Goal: Transaction & Acquisition: Purchase product/service

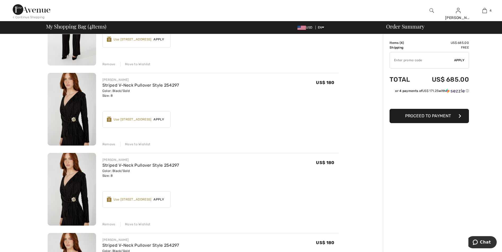
scroll to position [92, 0]
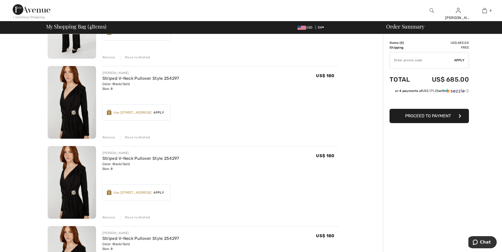
click at [110, 136] on div "Remove" at bounding box center [108, 137] width 13 height 5
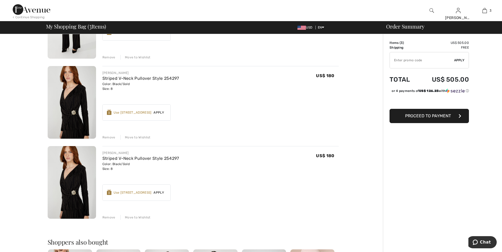
click at [111, 138] on div "Remove" at bounding box center [108, 137] width 13 height 5
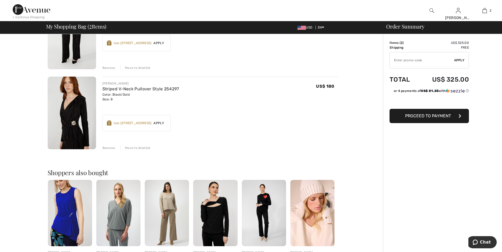
scroll to position [35, 0]
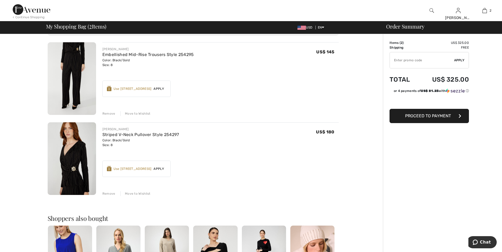
click at [429, 116] on span "Proceed to Payment" at bounding box center [428, 116] width 46 height 5
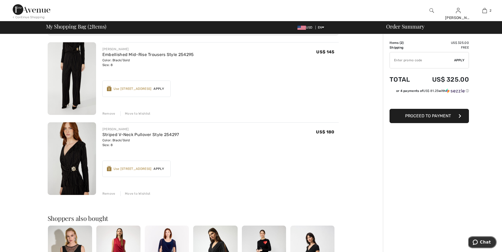
click at [484, 242] on span "Chat" at bounding box center [485, 242] width 11 height 5
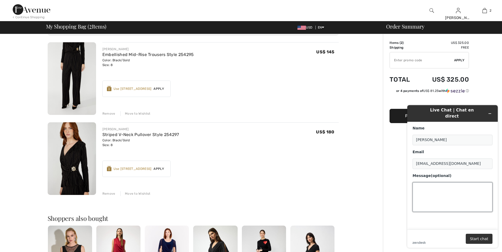
click at [425, 183] on textarea "Message (optional)" at bounding box center [452, 198] width 80 height 30
type textarea "if I use my rewards and they don;t fit can I return"
click at [480, 241] on button "Start chat" at bounding box center [479, 239] width 27 height 10
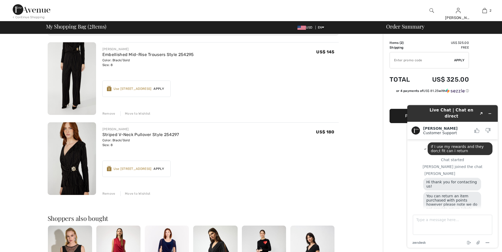
scroll to position [46, 0]
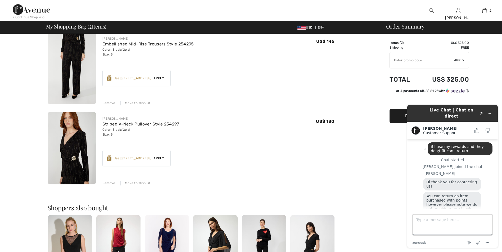
click at [424, 226] on textarea "Type a message here..." at bounding box center [452, 225] width 79 height 20
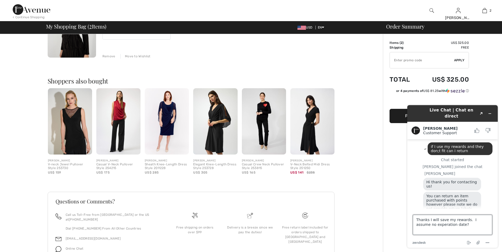
scroll to position [196, 0]
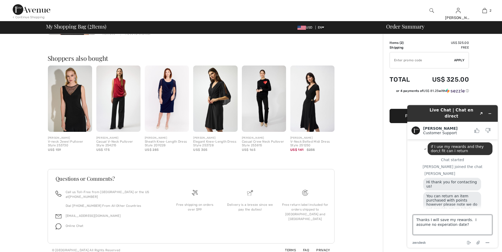
click at [470, 228] on textarea "Thanks I will save my rewards. I assume no experation date?" at bounding box center [452, 225] width 79 height 20
type textarea "Thanks I will save my rewards. I assume no experation date?"
click at [491, 112] on icon "Minimize widget" at bounding box center [490, 114] width 4 height 4
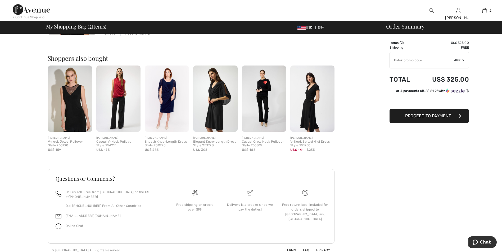
click at [447, 120] on button "Proceed to Payment" at bounding box center [428, 116] width 79 height 14
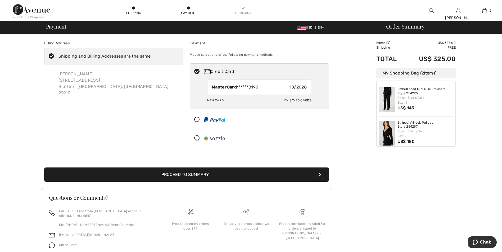
click at [208, 172] on button "Proceed to Summary" at bounding box center [186, 175] width 285 height 14
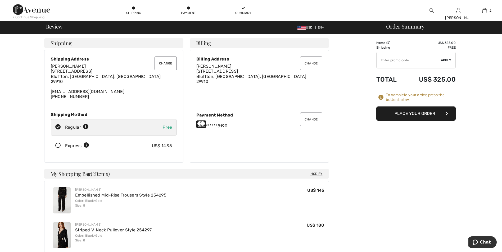
click at [440, 117] on button "Place Your Order" at bounding box center [415, 114] width 79 height 14
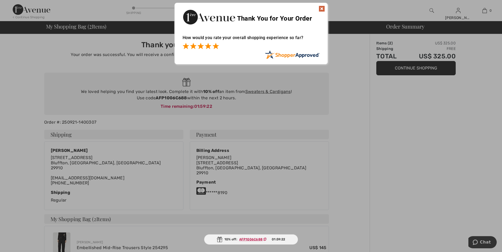
click at [214, 47] on span at bounding box center [215, 46] width 6 height 6
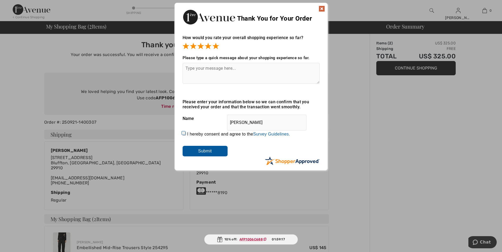
click at [323, 7] on img at bounding box center [322, 9] width 6 height 6
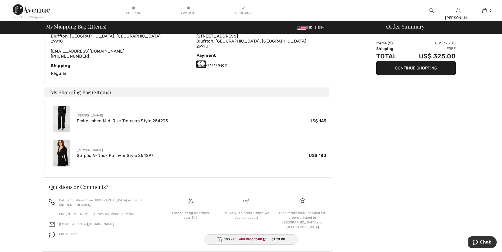
scroll to position [135, 0]
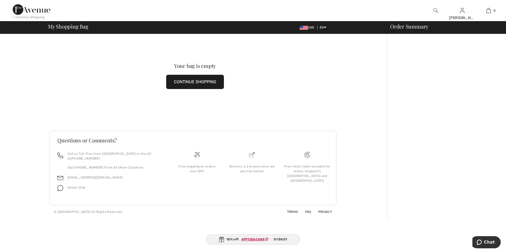
click at [181, 83] on button "CONTINUE SHOPPING" at bounding box center [195, 82] width 58 height 14
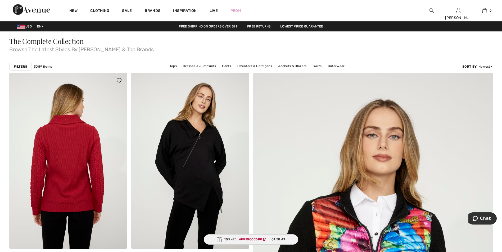
click at [63, 168] on img at bounding box center [68, 161] width 118 height 176
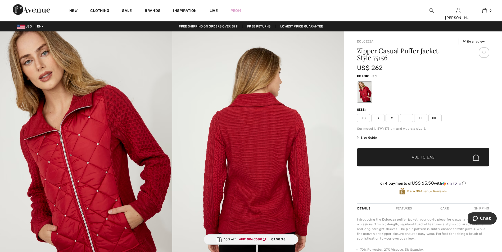
click at [287, 146] on img at bounding box center [258, 160] width 172 height 258
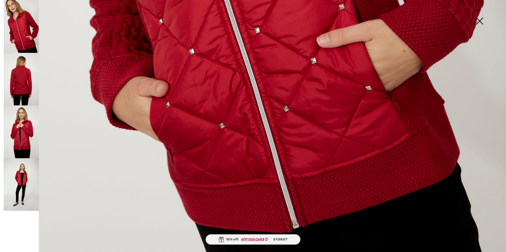
scroll to position [490, 0]
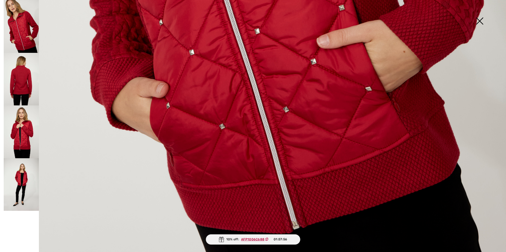
click at [14, 24] on img at bounding box center [21, 26] width 35 height 53
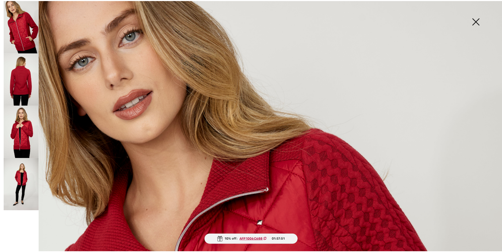
scroll to position [0, 0]
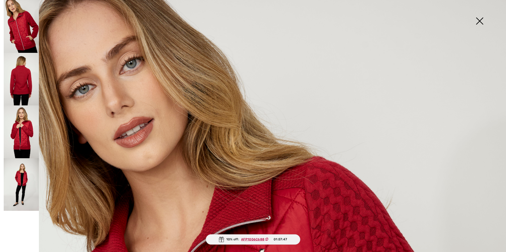
click at [252, 238] on ins "AFP1006C688" at bounding box center [252, 240] width 23 height 4
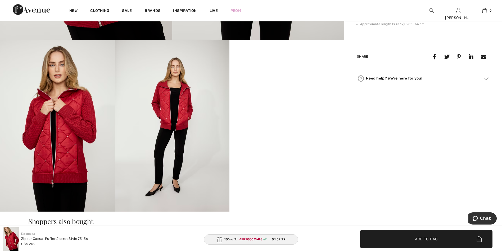
scroll to position [470, 0]
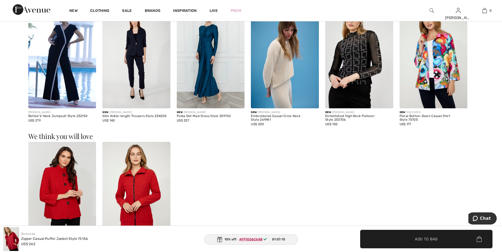
click at [501, 10] on div "New Clothing Sale Brands Inspiration Live Prom TERESA Hi, TERESA! 1,030 = Free …" at bounding box center [251, 10] width 502 height 21
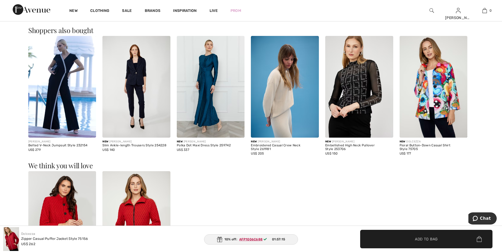
scroll to position [439, 0]
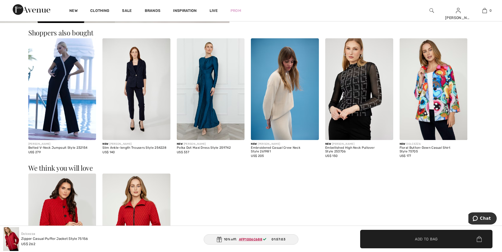
click at [20, 88] on main "10% off: AFP1006C688 01:57:03 Close Close Save changes Close Your browser does …" at bounding box center [251, 82] width 502 height 978
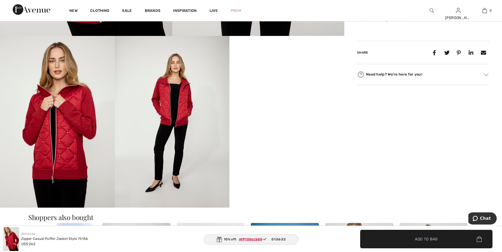
scroll to position [250, 0]
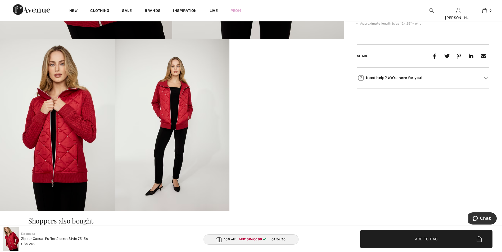
click at [424, 77] on div "Need help? We're here for you!" at bounding box center [423, 78] width 132 height 8
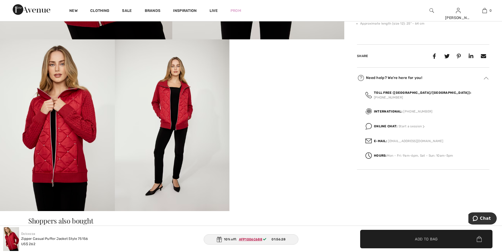
click at [424, 77] on div "Need help? We're here for you!" at bounding box center [423, 78] width 132 height 8
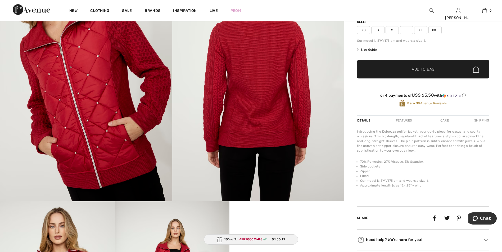
scroll to position [78, 0]
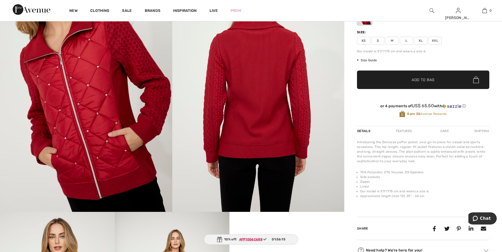
click at [375, 60] on span "Size Guide" at bounding box center [367, 60] width 20 height 5
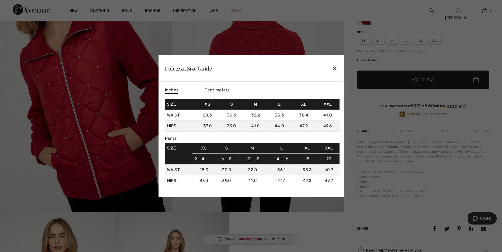
click at [334, 66] on div "✕" at bounding box center [335, 68] width 6 height 11
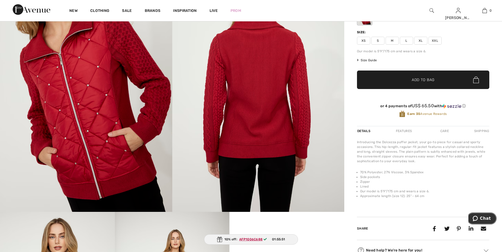
click at [480, 216] on span "Chat" at bounding box center [476, 218] width 7 height 5
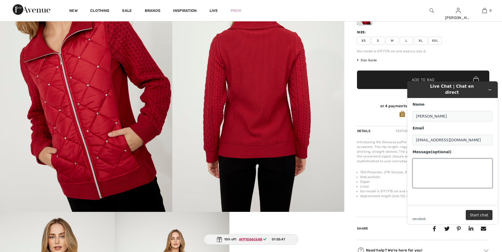
click at [428, 162] on textarea "Message (optional)" at bounding box center [452, 174] width 80 height 30
click at [450, 161] on textarea "not fami" at bounding box center [452, 174] width 80 height 30
click at [443, 160] on textarea "not fami" at bounding box center [452, 174] width 80 height 30
click at [472, 167] on textarea "not famiiliar with this brand. how does it run. I wear an 8 in Joseph R" at bounding box center [452, 174] width 80 height 30
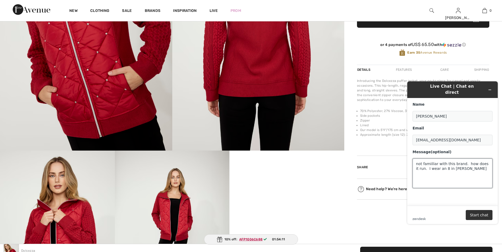
scroll to position [152, 0]
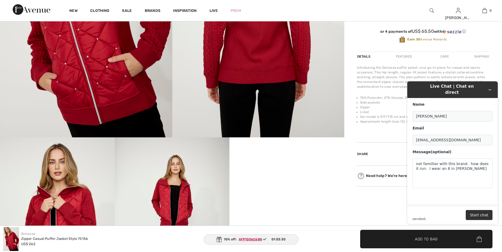
click at [484, 91] on header "Live Chat | Chat en direct" at bounding box center [452, 89] width 90 height 17
click at [447, 111] on input "TERESA GANNON" at bounding box center [452, 116] width 80 height 11
drag, startPoint x: 447, startPoint y: 111, endPoint x: 469, endPoint y: 137, distance: 33.2
click at [469, 137] on input "[EMAIL_ADDRESS][DOMAIN_NAME]" at bounding box center [452, 140] width 80 height 11
drag, startPoint x: 469, startPoint y: 137, endPoint x: 464, endPoint y: 164, distance: 28.2
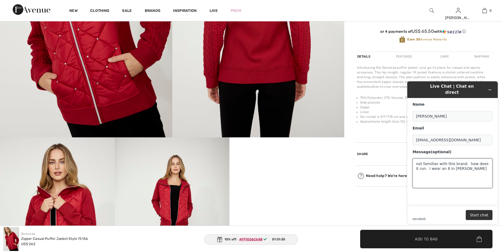
click at [464, 164] on textarea "not famiiliar with this brand. how does it run. I wear an 8 in Joseph R." at bounding box center [452, 174] width 80 height 30
type textarea "n"
click at [469, 160] on textarea "I am not familiar with this" at bounding box center [452, 174] width 80 height 30
type textarea "I am not familiar with this brand how does it run. I ususally wear Joseph Ripko…"
click at [377, 176] on div "Need help? We're here for you!" at bounding box center [423, 176] width 132 height 8
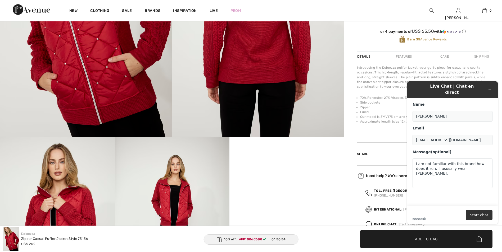
click at [378, 190] on strong "Toll free (Canada/US):" at bounding box center [422, 191] width 97 height 4
click at [373, 189] on div "Toll free (Canada/US): +1 (888) 605-5525" at bounding box center [427, 193] width 124 height 18
click at [489, 88] on icon "Minimize widget" at bounding box center [490, 90] width 4 height 4
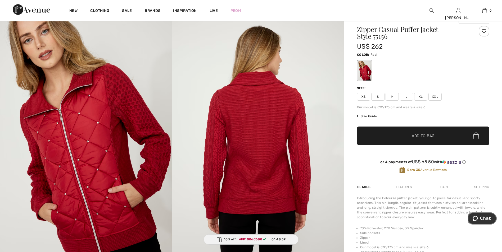
scroll to position [11, 0]
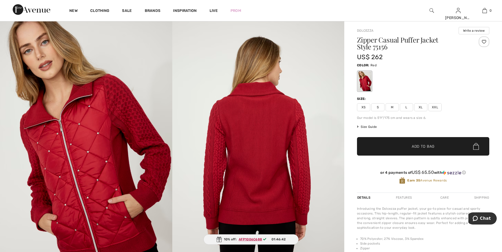
click at [371, 105] on div "XS S M L XL XXL" at bounding box center [423, 107] width 132 height 8
click at [379, 106] on span "S" at bounding box center [377, 107] width 13 height 8
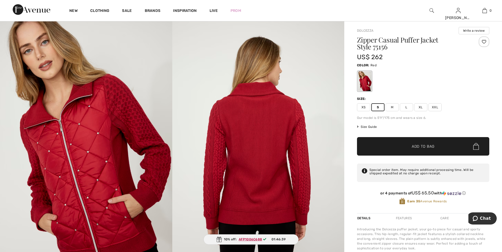
click at [426, 144] on span "Add to Bag" at bounding box center [423, 147] width 23 height 6
click at [467, 78] on div at bounding box center [423, 81] width 132 height 22
click at [475, 147] on img at bounding box center [476, 146] width 6 height 7
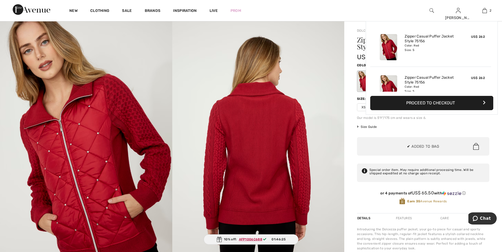
scroll to position [16, 0]
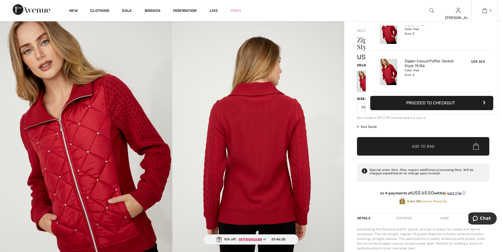
click at [486, 11] on img at bounding box center [484, 10] width 4 height 6
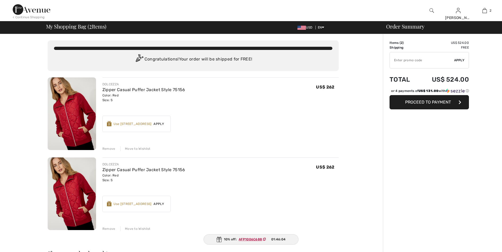
click at [103, 149] on div "Remove" at bounding box center [108, 149] width 13 height 5
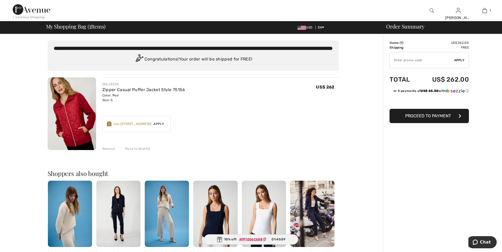
click at [427, 115] on span "Proceed to Payment" at bounding box center [428, 116] width 46 height 5
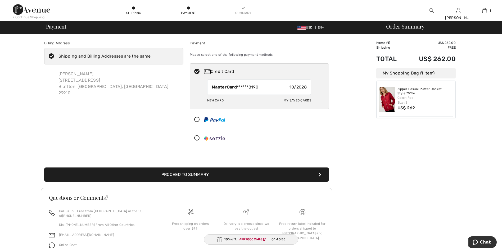
click at [206, 176] on button "Proceed to Summary" at bounding box center [186, 175] width 285 height 14
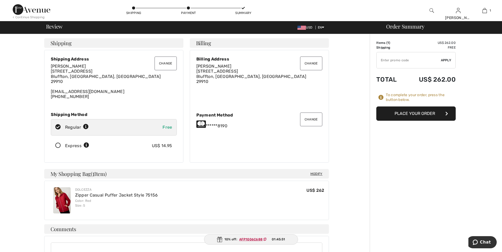
click at [423, 116] on button "Place Your Order" at bounding box center [415, 114] width 79 height 14
